Goal: Task Accomplishment & Management: Use online tool/utility

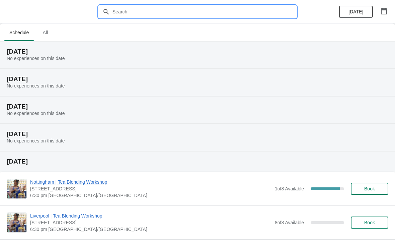
click at [172, 14] on input "text" at bounding box center [204, 12] width 184 height 12
type input "Bath"
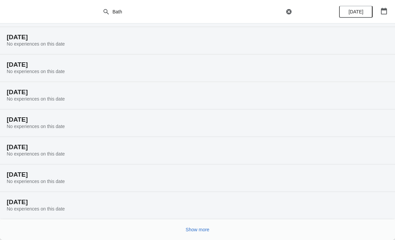
scroll to position [42, 0]
click at [205, 229] on span "Show more" at bounding box center [198, 228] width 24 height 5
click at [206, 225] on button "Show more" at bounding box center [197, 229] width 29 height 12
click at [207, 228] on span "Show more" at bounding box center [198, 228] width 24 height 5
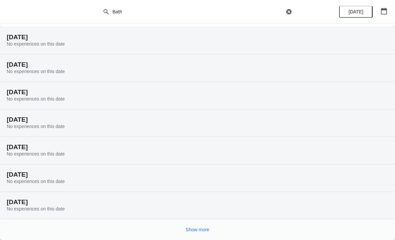
click at [201, 235] on button "Show more" at bounding box center [197, 229] width 29 height 12
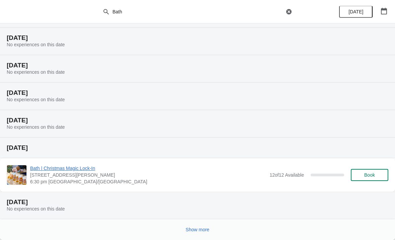
scroll to position [973, 0]
click at [178, 226] on div "Show more" at bounding box center [194, 226] width 387 height 13
click at [177, 226] on div "Show more" at bounding box center [194, 226] width 387 height 13
click at [196, 220] on div "Show more" at bounding box center [194, 226] width 387 height 13
click at [208, 224] on button "Show more" at bounding box center [197, 229] width 29 height 12
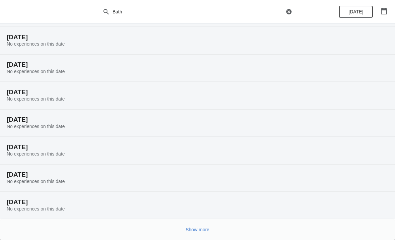
scroll to position [1193, 0]
click at [207, 231] on span "Show more" at bounding box center [198, 228] width 24 height 5
click at [210, 230] on button "Show more" at bounding box center [197, 229] width 29 height 12
click at [207, 230] on span "Show more" at bounding box center [198, 228] width 24 height 5
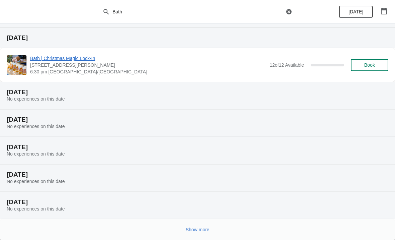
scroll to position [1878, 0]
click at [218, 230] on div "Show more" at bounding box center [194, 226] width 387 height 13
click at [207, 229] on span "Show more" at bounding box center [198, 228] width 24 height 5
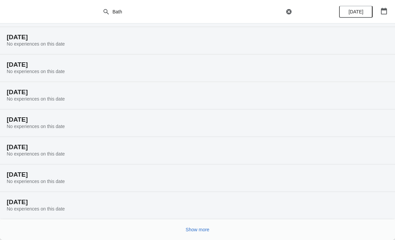
click at [204, 231] on span "Show more" at bounding box center [198, 228] width 24 height 5
click at [212, 233] on button "Show more" at bounding box center [197, 229] width 29 height 12
click at [211, 229] on button "Show more" at bounding box center [197, 229] width 29 height 12
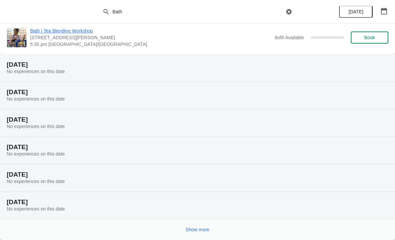
scroll to position [2782, 0]
click at [211, 225] on button "Show more" at bounding box center [197, 229] width 29 height 12
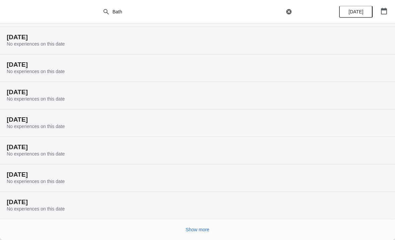
scroll to position [3002, 0]
click at [211, 227] on button "Show more" at bounding box center [197, 229] width 29 height 12
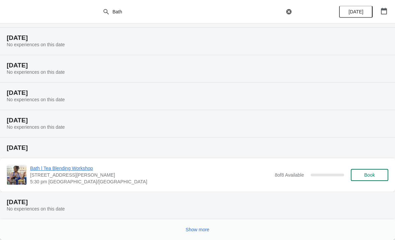
scroll to position [3248, 0]
click at [206, 233] on button "Show more" at bounding box center [197, 229] width 29 height 12
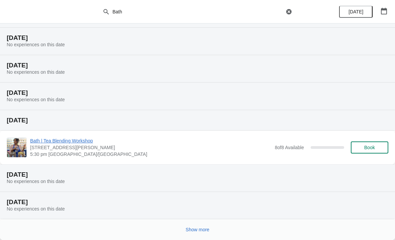
scroll to position [3494, 0]
click at [207, 228] on span "Show more" at bounding box center [198, 228] width 24 height 5
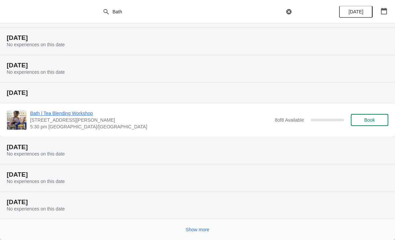
scroll to position [3740, 0]
click at [201, 231] on span "Show more" at bounding box center [198, 228] width 24 height 5
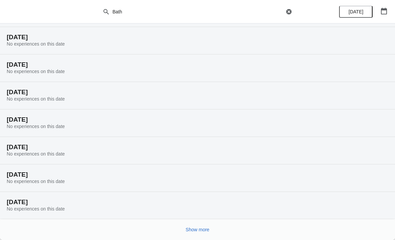
scroll to position [3960, 0]
click at [211, 224] on button "Show more" at bounding box center [197, 229] width 29 height 12
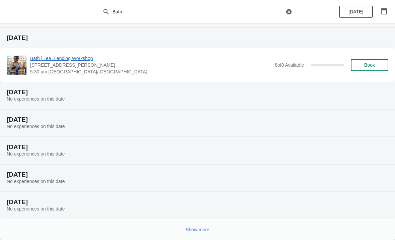
scroll to position [4206, 0]
click at [211, 231] on button "Show more" at bounding box center [197, 229] width 29 height 12
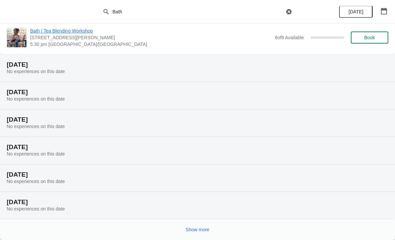
scroll to position [4452, 0]
click at [213, 224] on div "Show more" at bounding box center [194, 226] width 387 height 13
click at [212, 226] on button "Show more" at bounding box center [197, 229] width 29 height 12
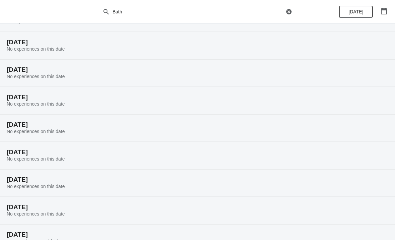
scroll to position [3087, 0]
